Goal: Information Seeking & Learning: Learn about a topic

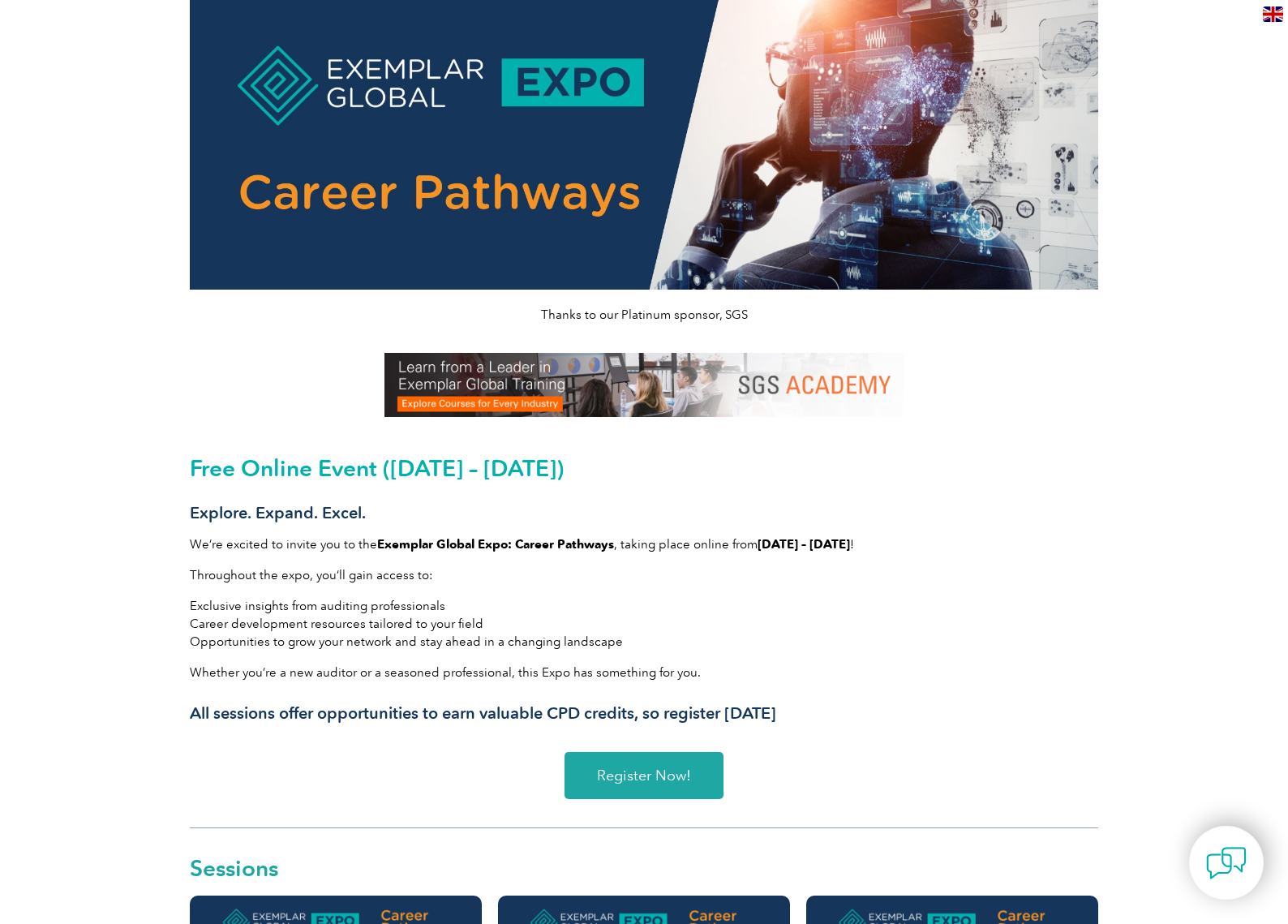
scroll to position [84, 0]
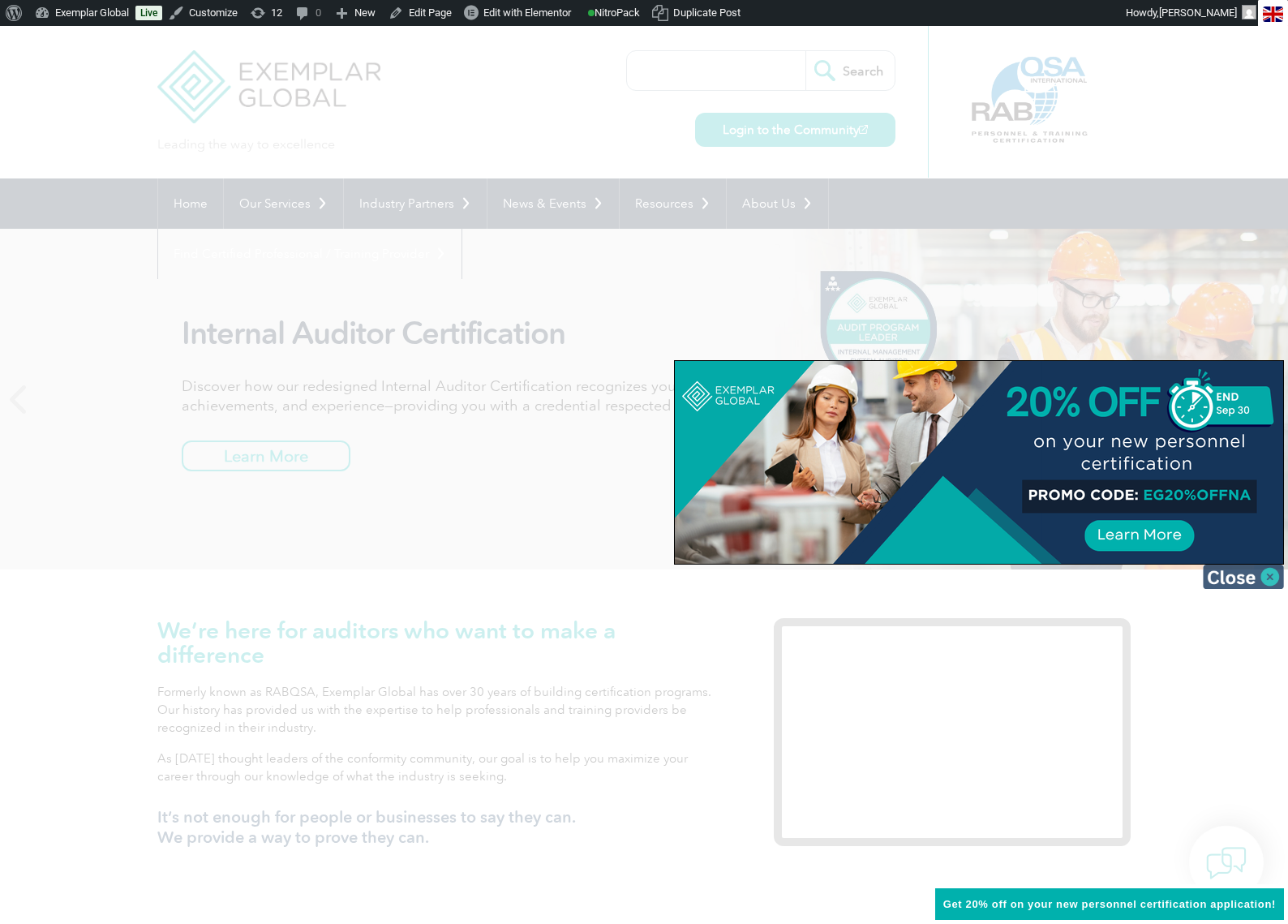
click at [1275, 577] on img at bounding box center [1243, 576] width 81 height 24
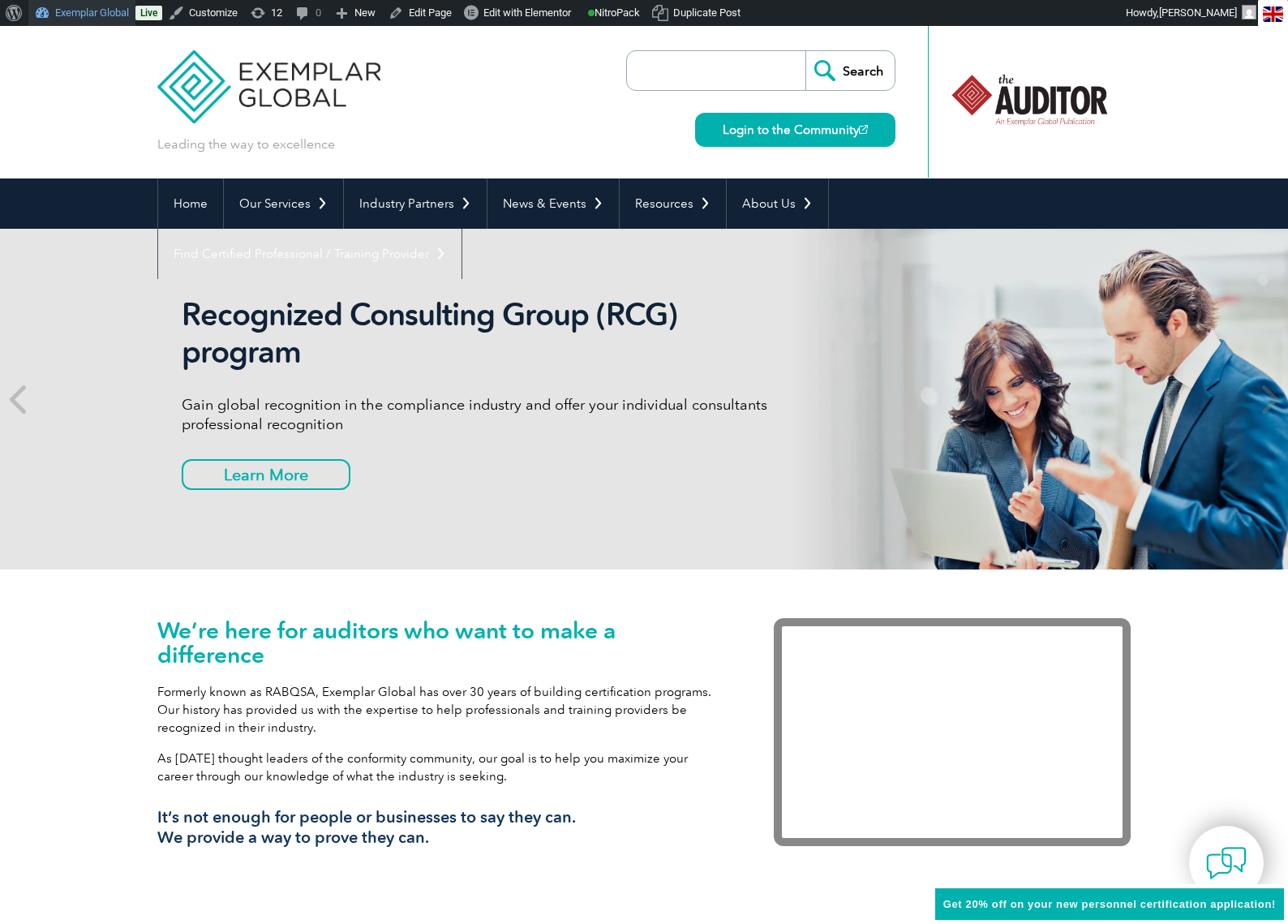
click at [61, 16] on link "Exemplar Global" at bounding box center [82, 13] width 107 height 26
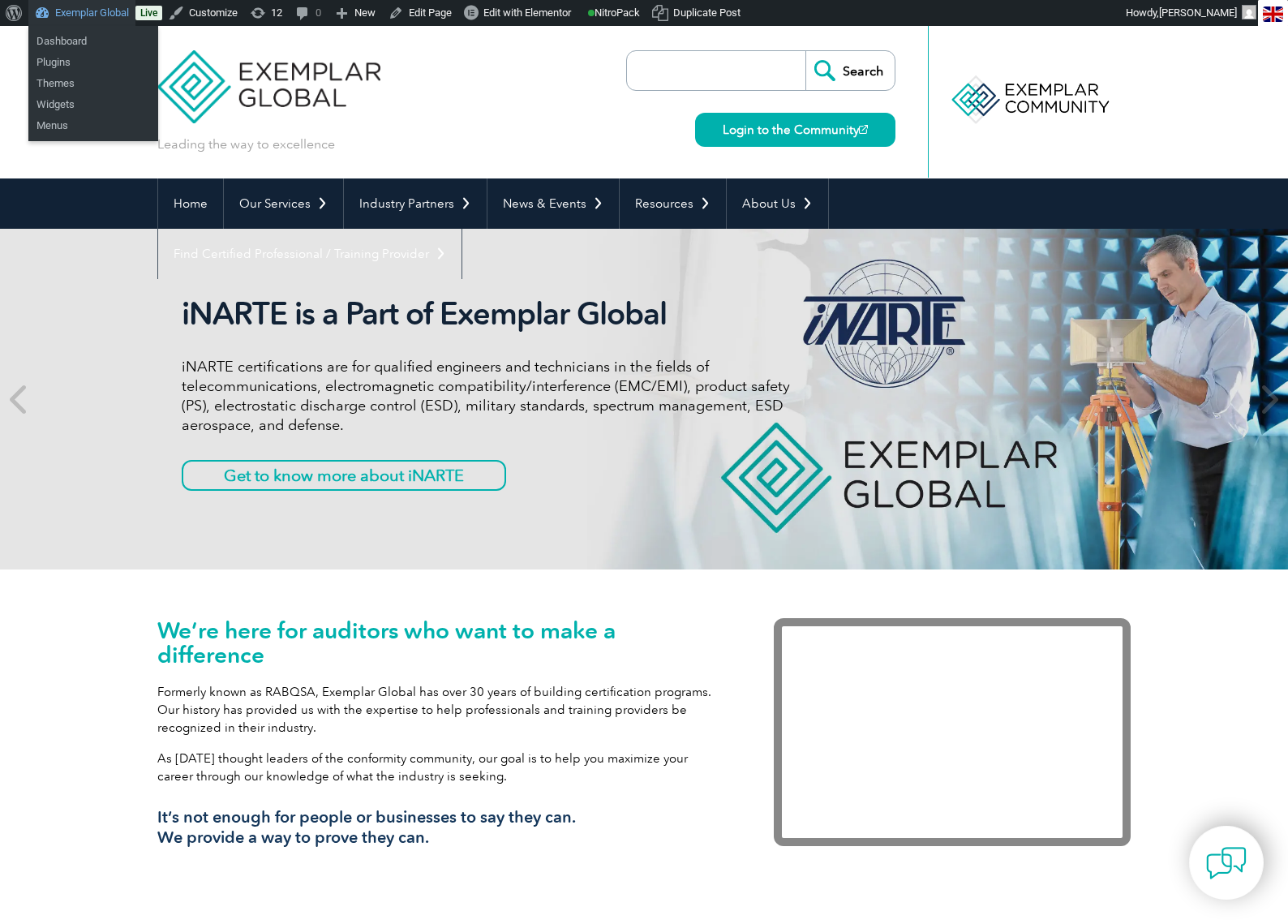
click at [94, 10] on link "Exemplar Global" at bounding box center [82, 13] width 107 height 26
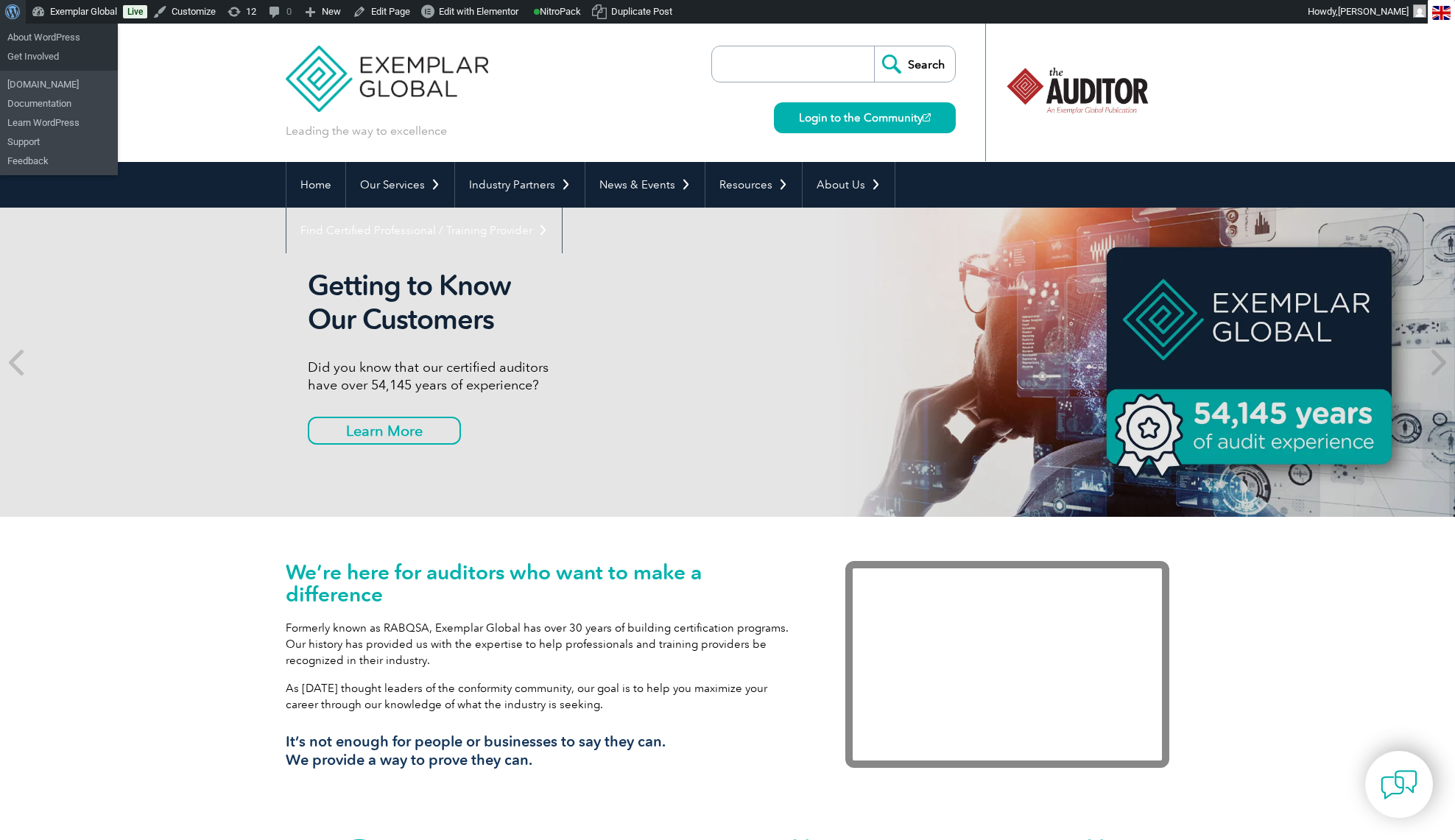
click at [15, 10] on span "Toolbar" at bounding box center [11, 10] width 11 height 21
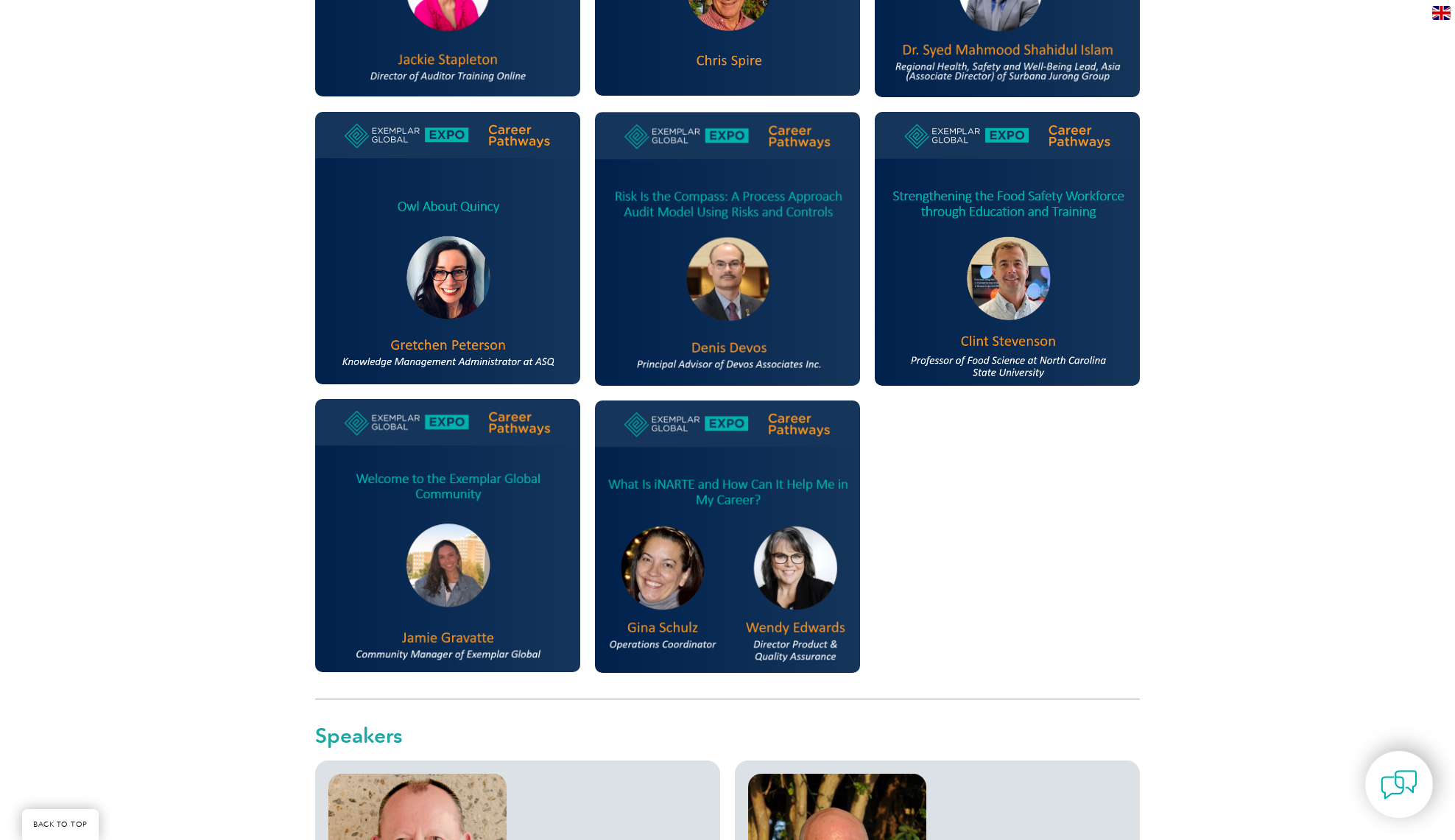
scroll to position [1665, 0]
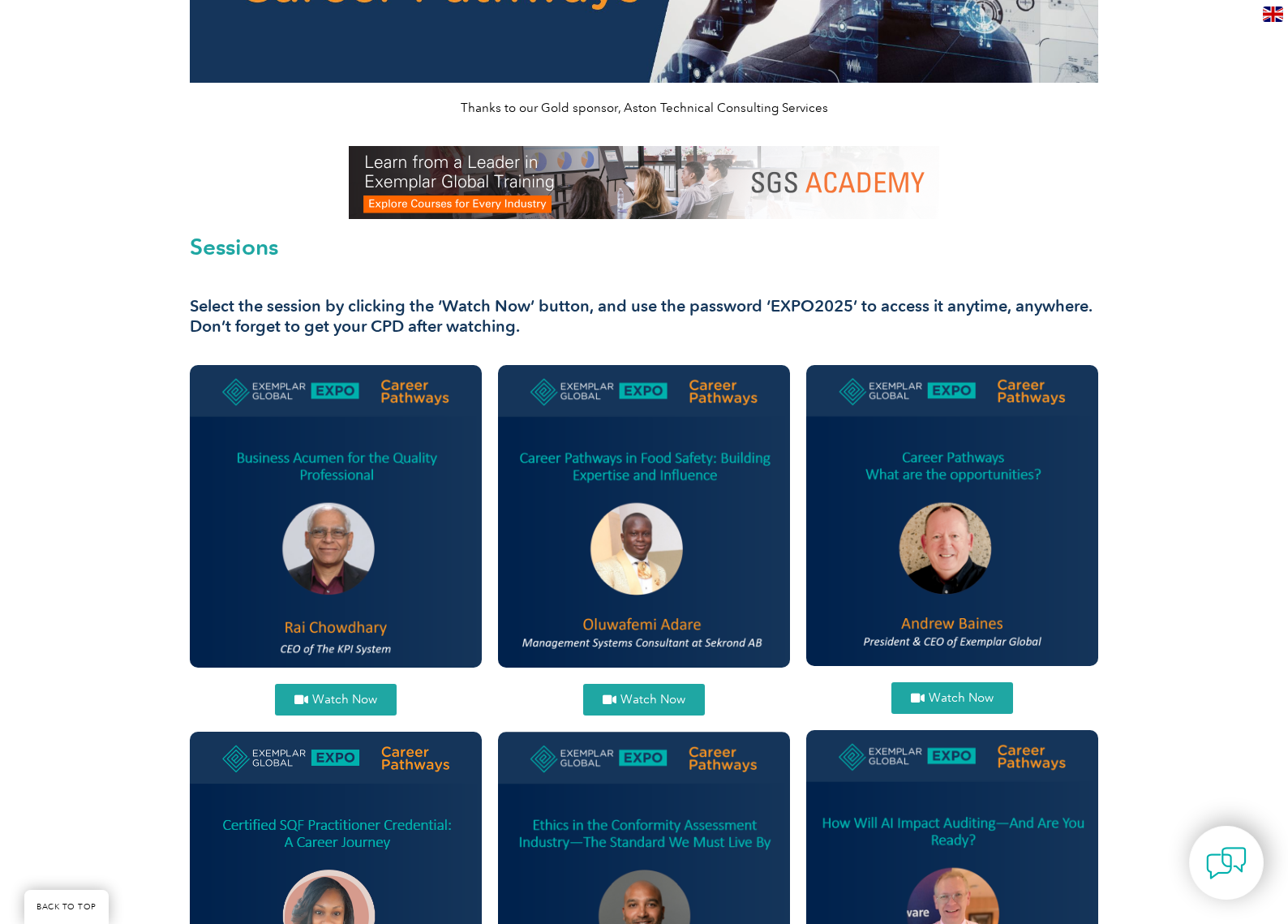
scroll to position [395, 0]
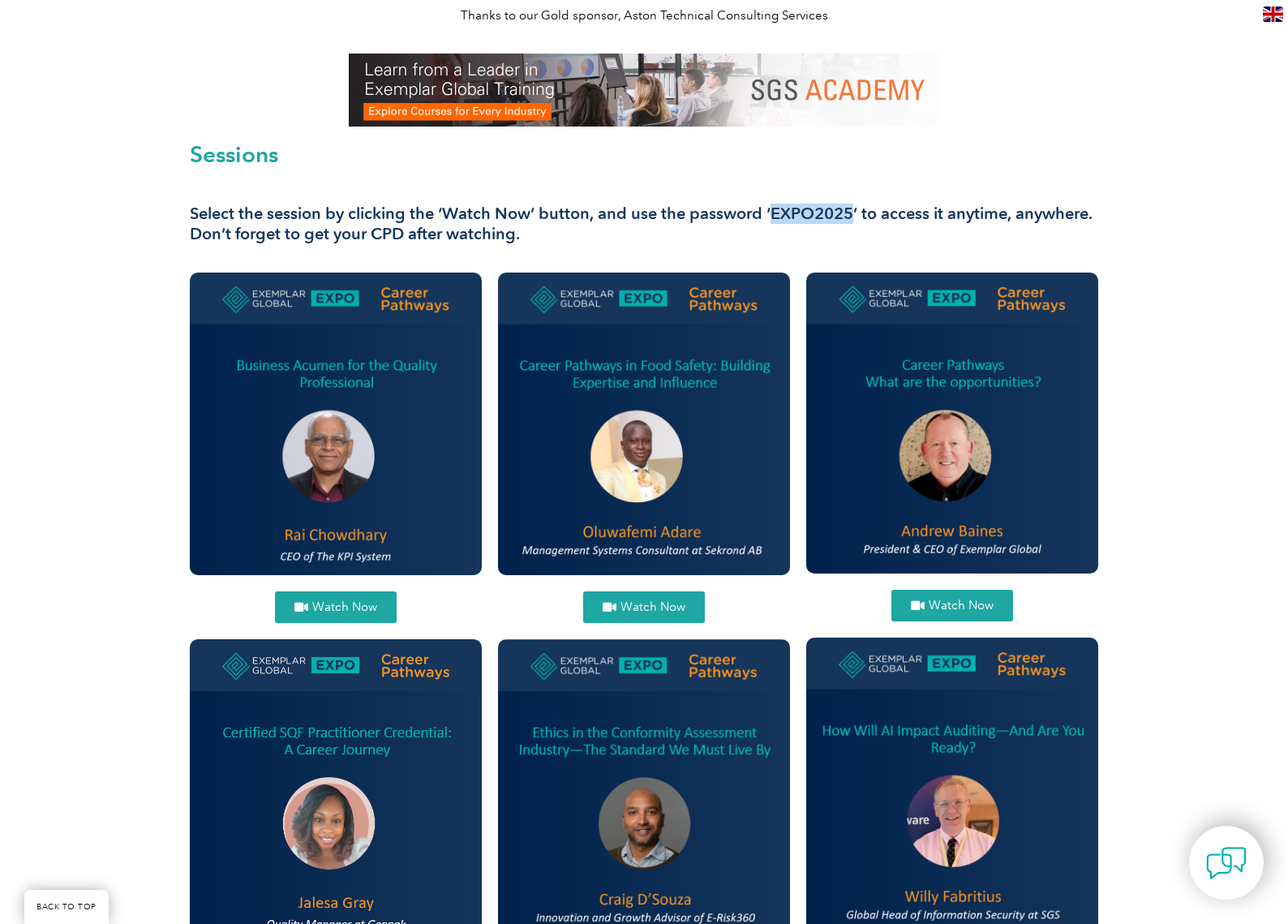
drag, startPoint x: 771, startPoint y: 210, endPoint x: 851, endPoint y: 214, distance: 80.1
click at [851, 214] on h3 "Select the session by clicking the ‘Watch Now’ button, and use the password ‘EX…" at bounding box center [644, 224] width 909 height 41
copy h3 "EXPO2025"
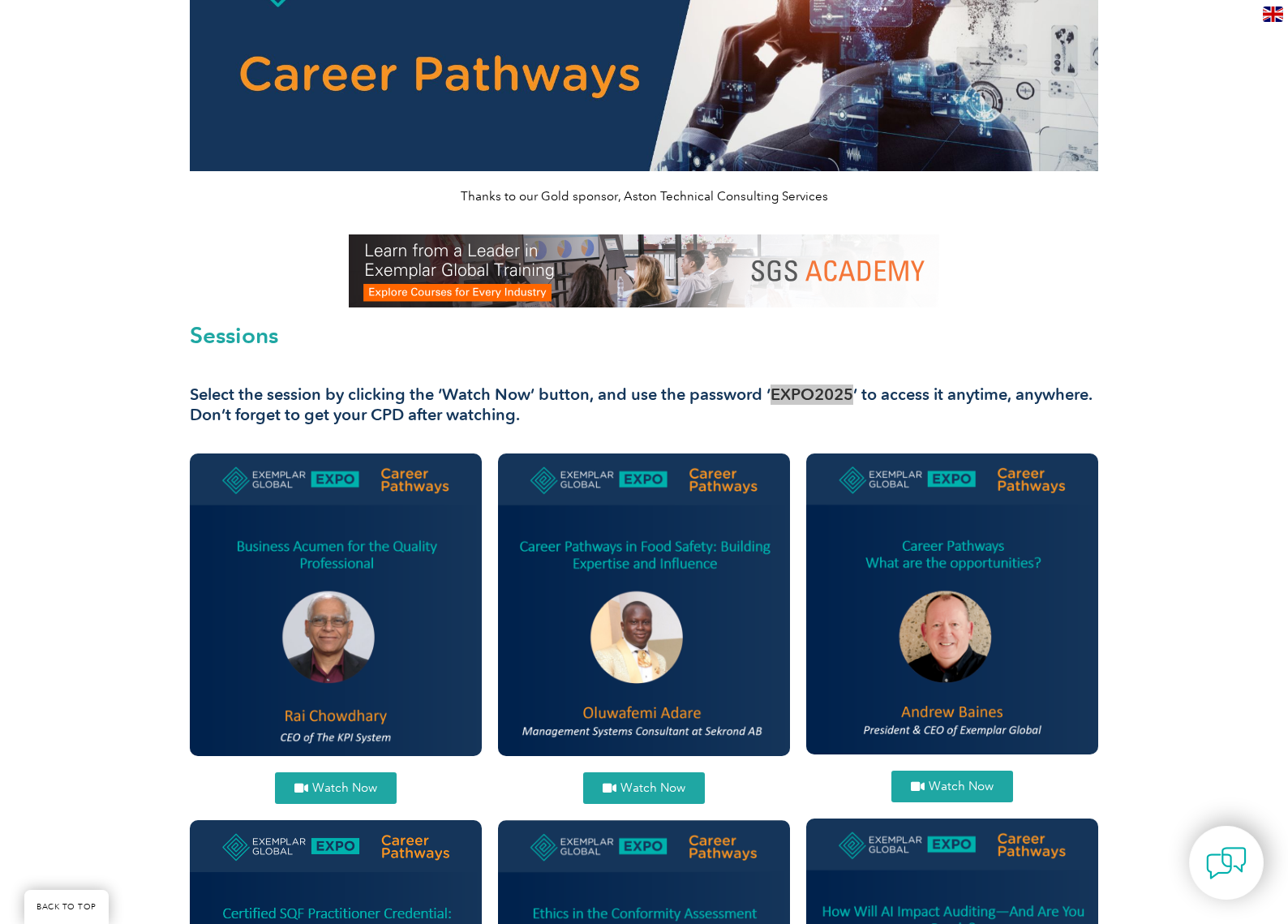
scroll to position [208, 0]
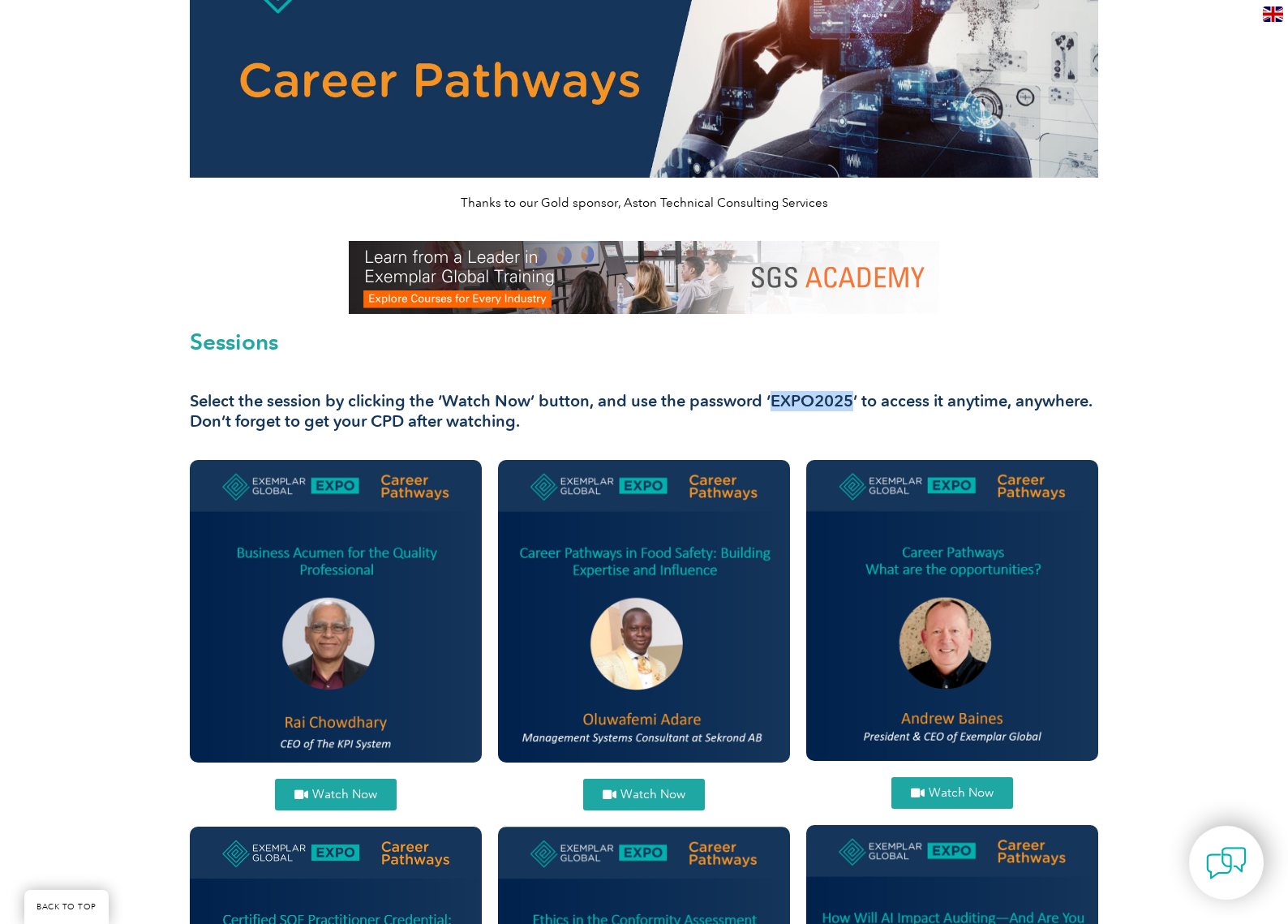
copy h3 "EXPO2025"
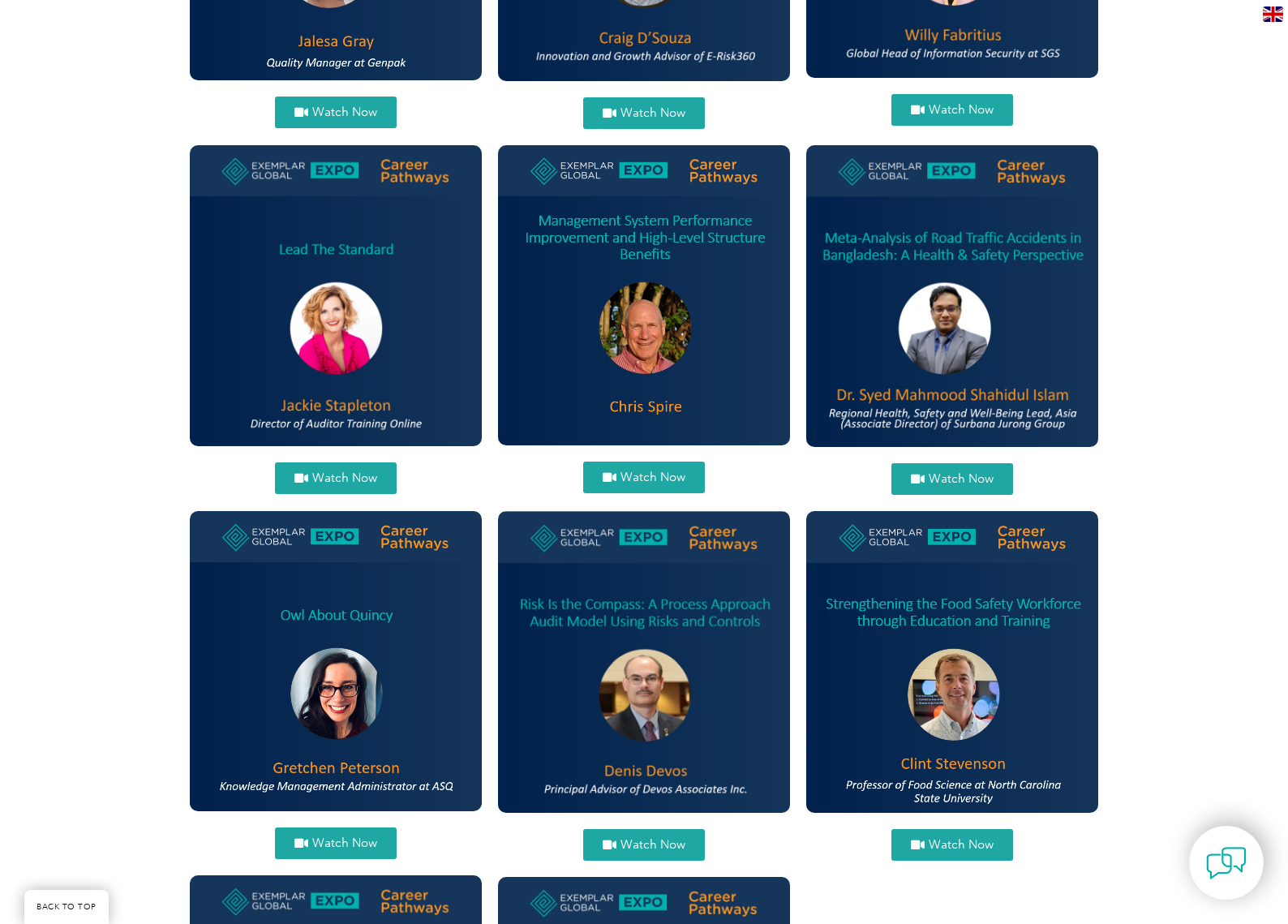
scroll to position [1329, 0]
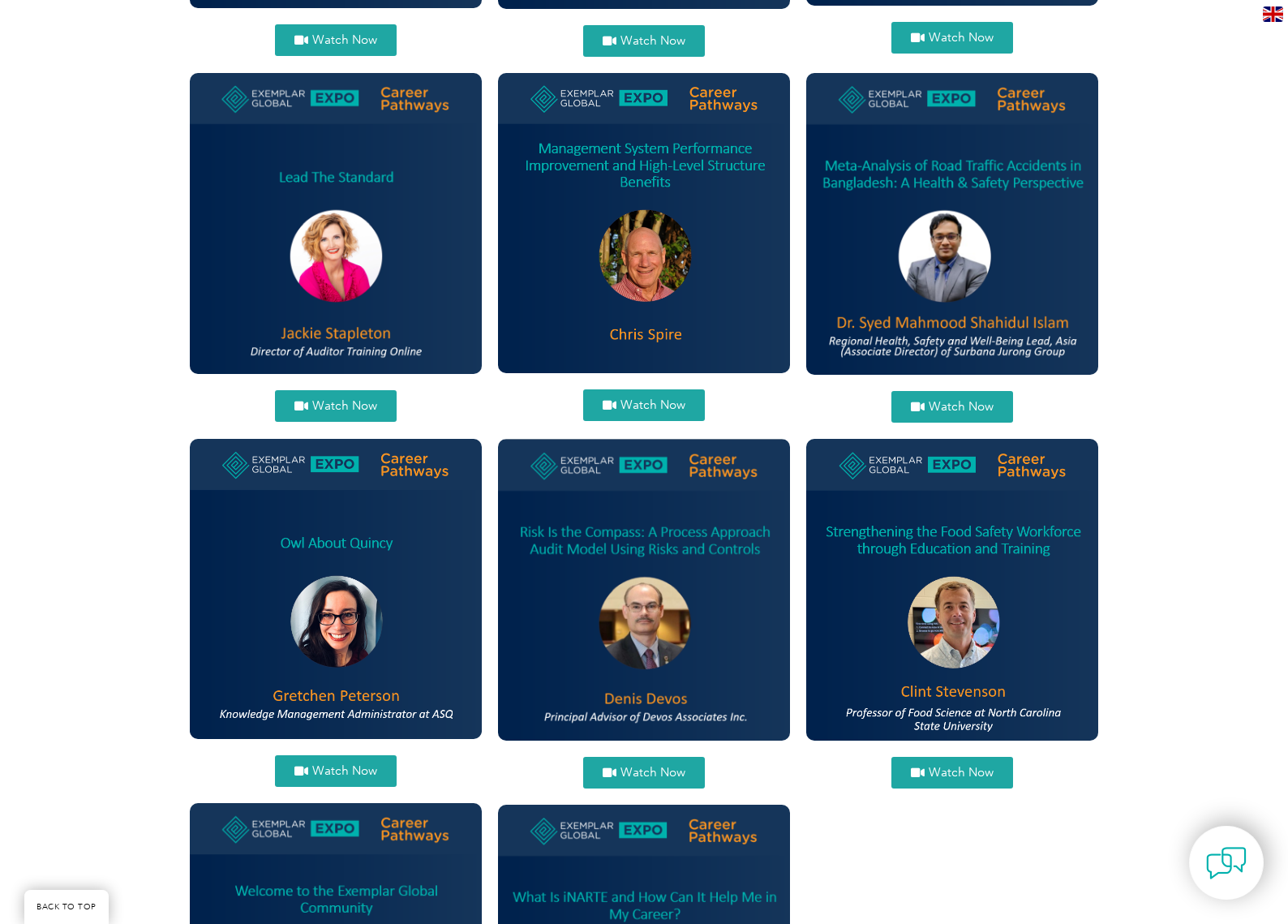
click at [328, 598] on img at bounding box center [336, 589] width 292 height 300
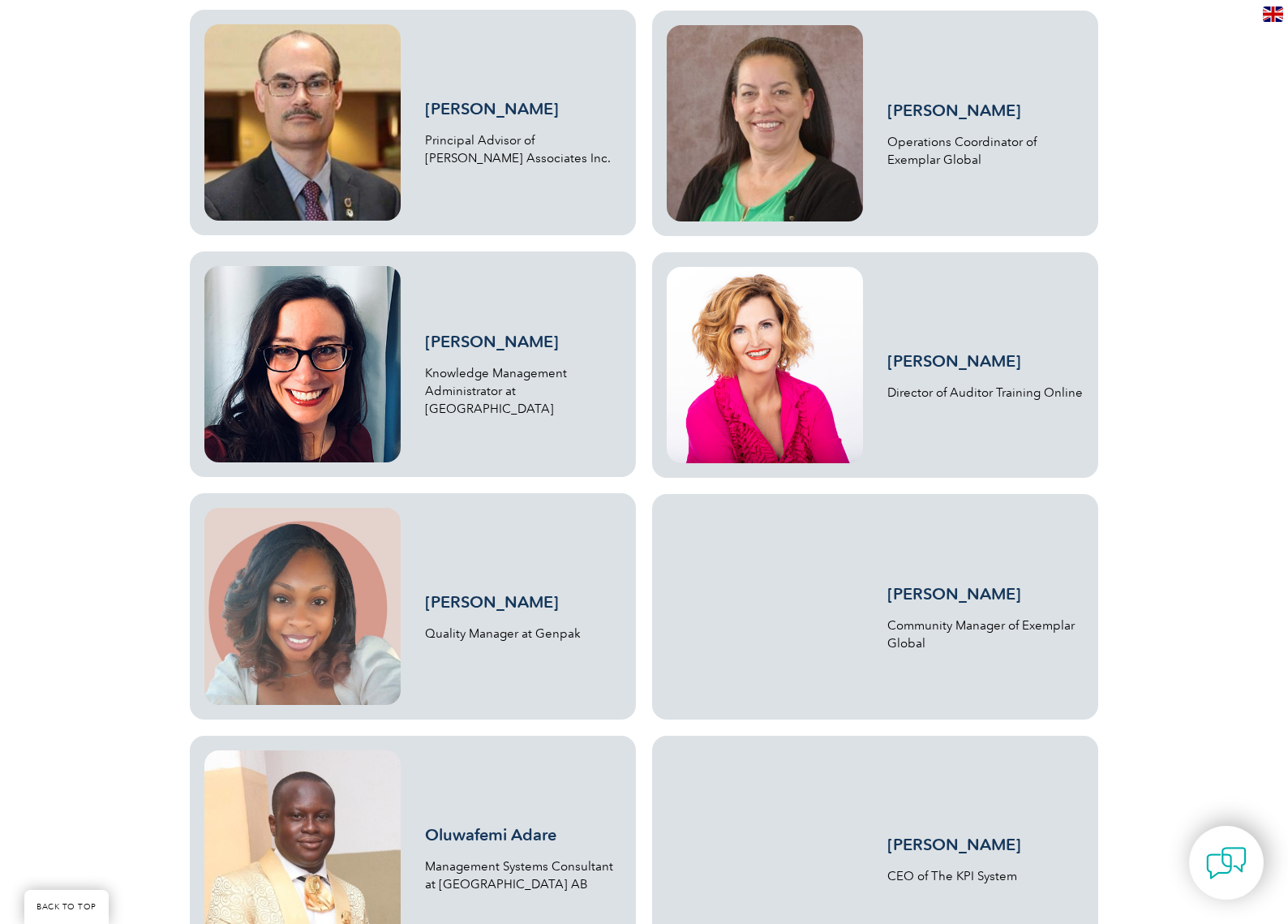
scroll to position [3046, 0]
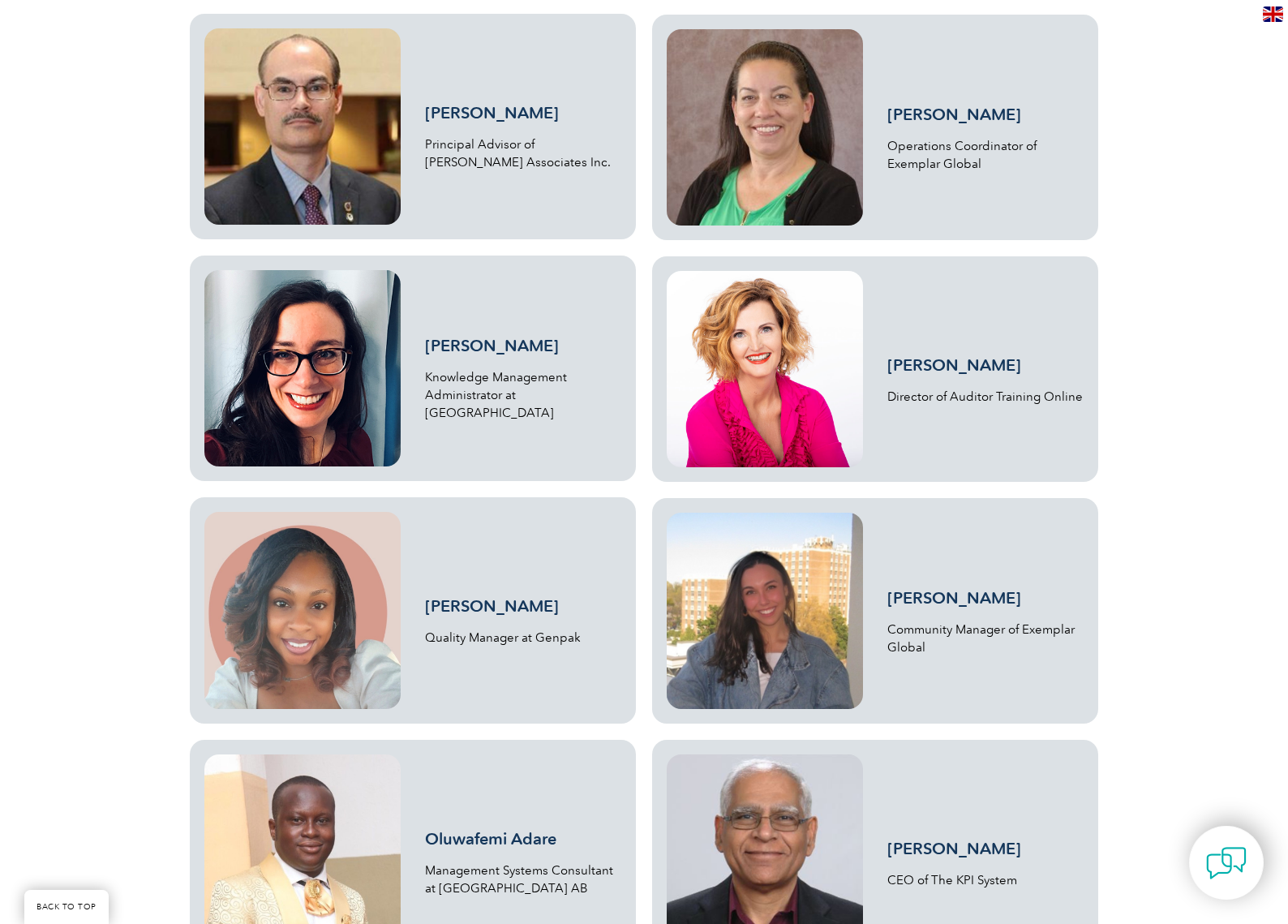
click at [498, 356] on link "[PERSON_NAME]" at bounding box center [492, 345] width 133 height 19
